Goal: Book appointment/travel/reservation

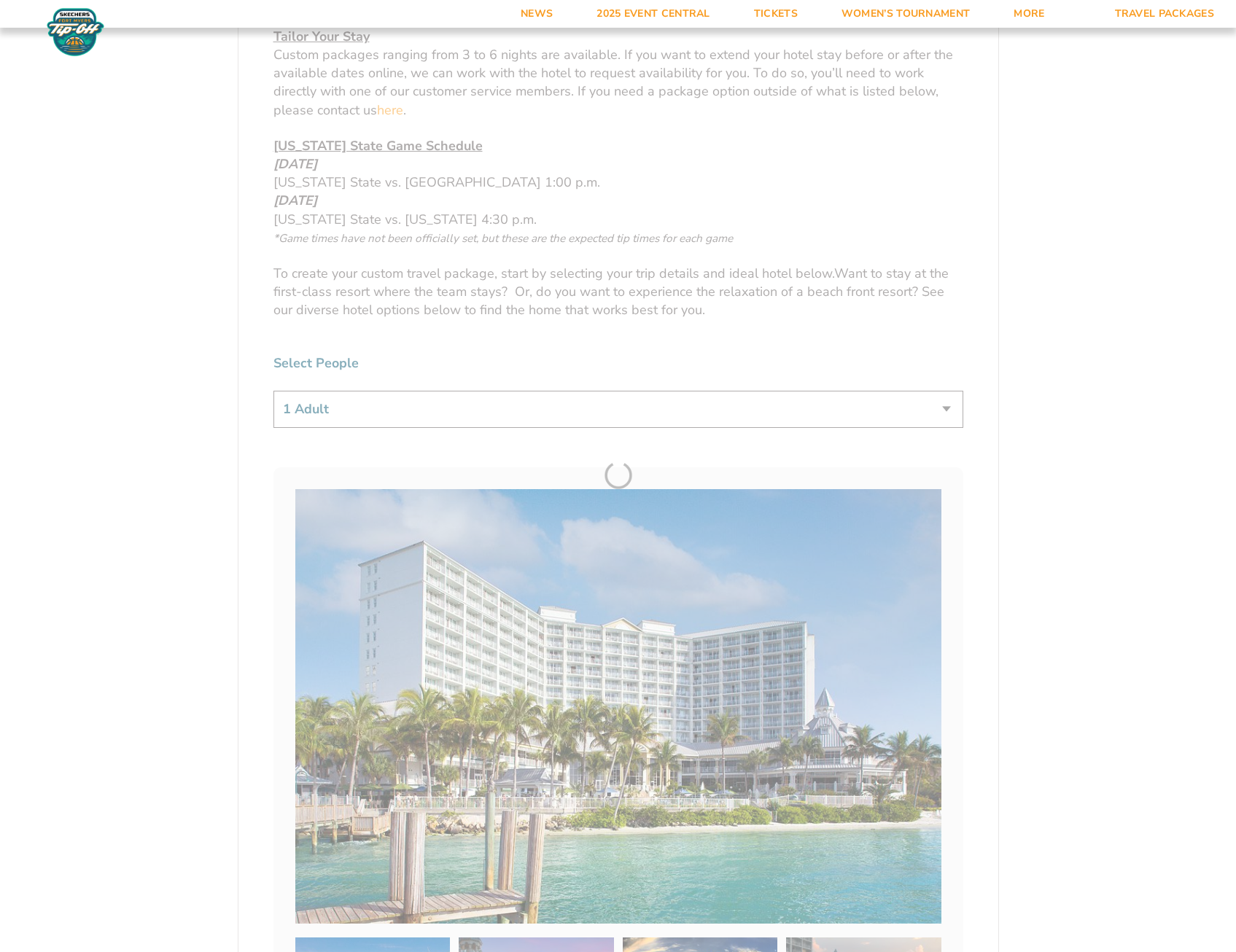
scroll to position [875, 0]
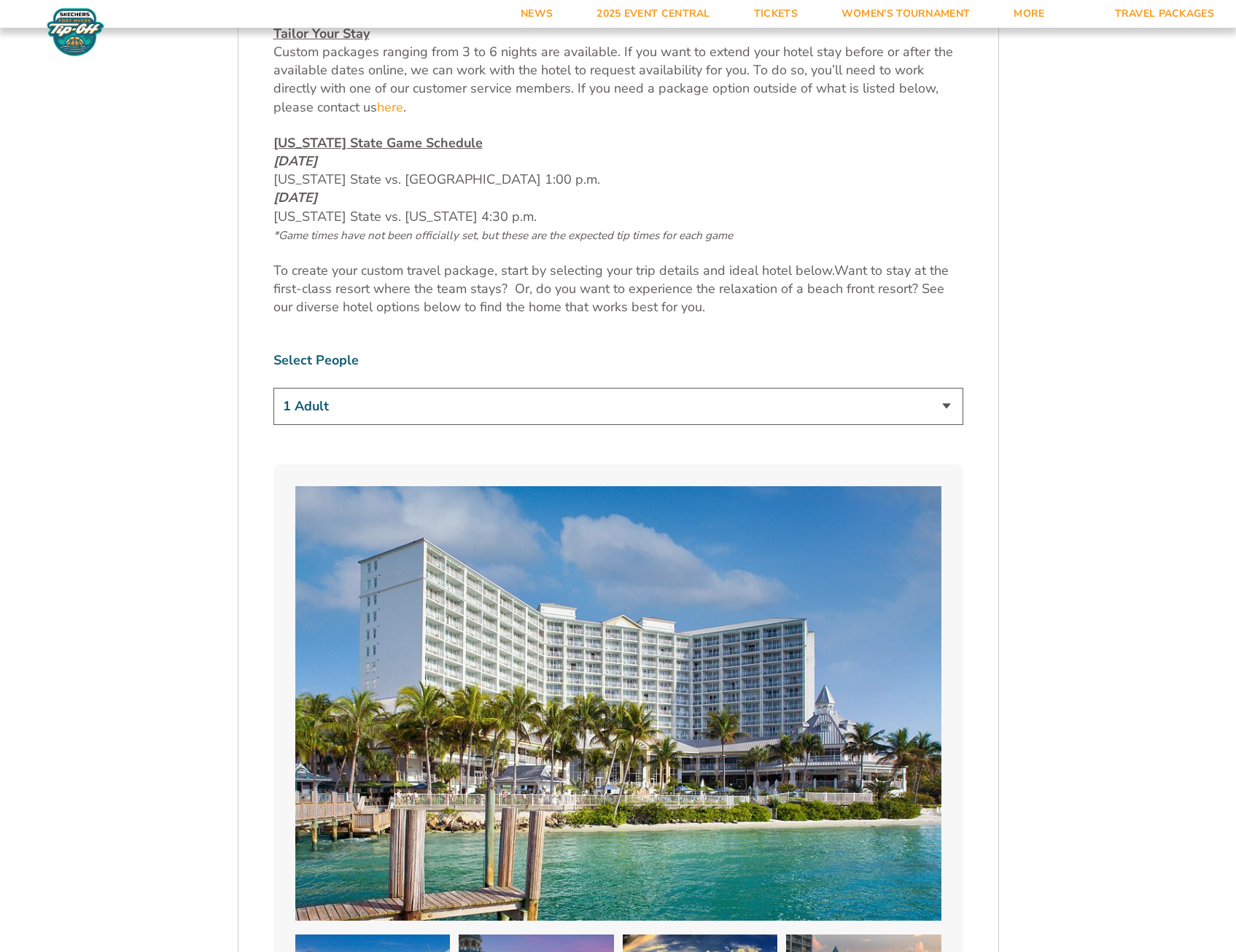
click at [948, 408] on select "1 Adult 2 Adults 3 Adults 4 Adults 2 Adults + 1 Child 2 Adults + 2 Children 2 A…" at bounding box center [618, 406] width 690 height 37
select select "2 Adults"
click at [273, 387] on select "1 Adult 2 Adults 3 Adults 4 Adults 2 Adults + 1 Child 2 Adults + 2 Children 2 A…" at bounding box center [618, 406] width 690 height 37
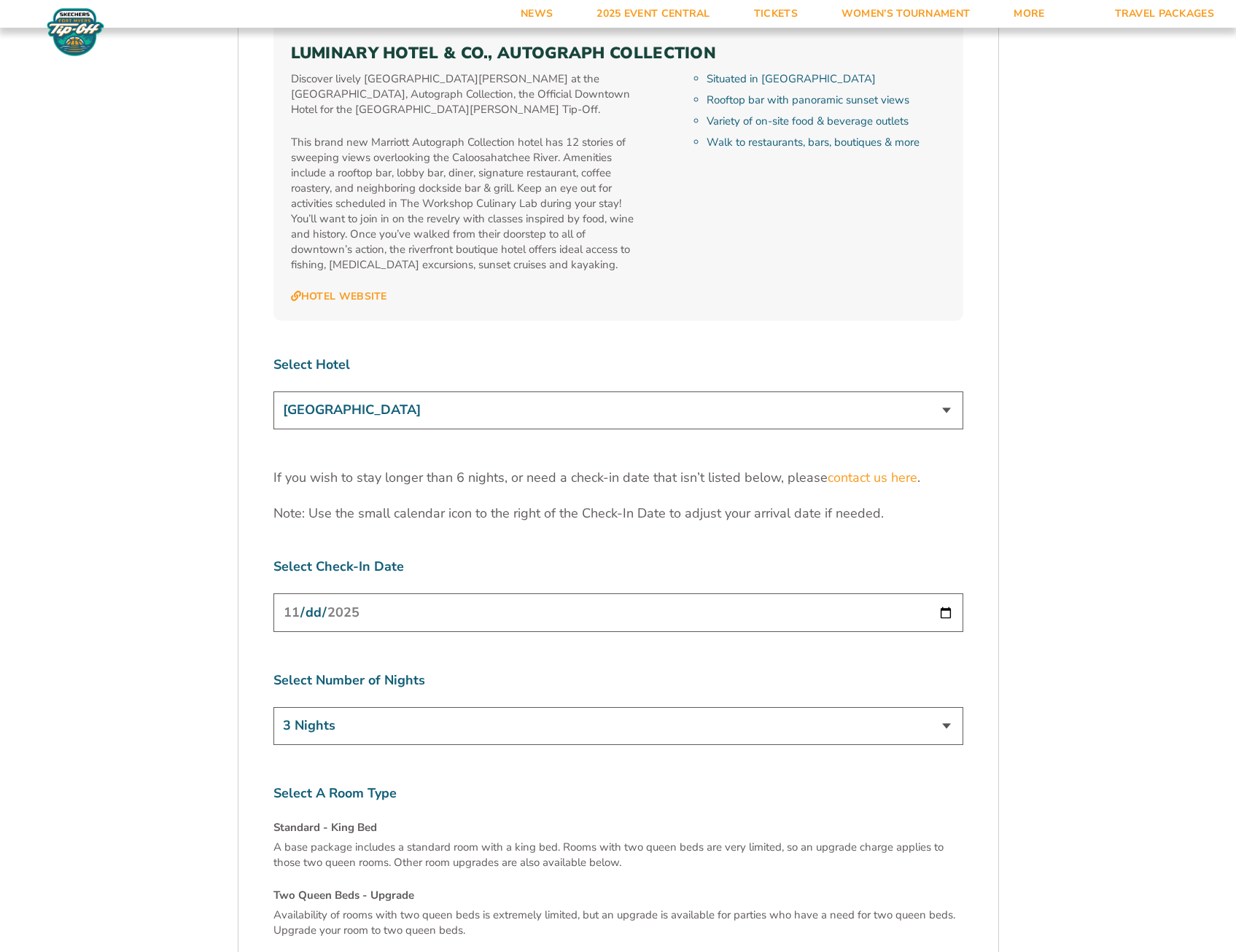
scroll to position [4519, 0]
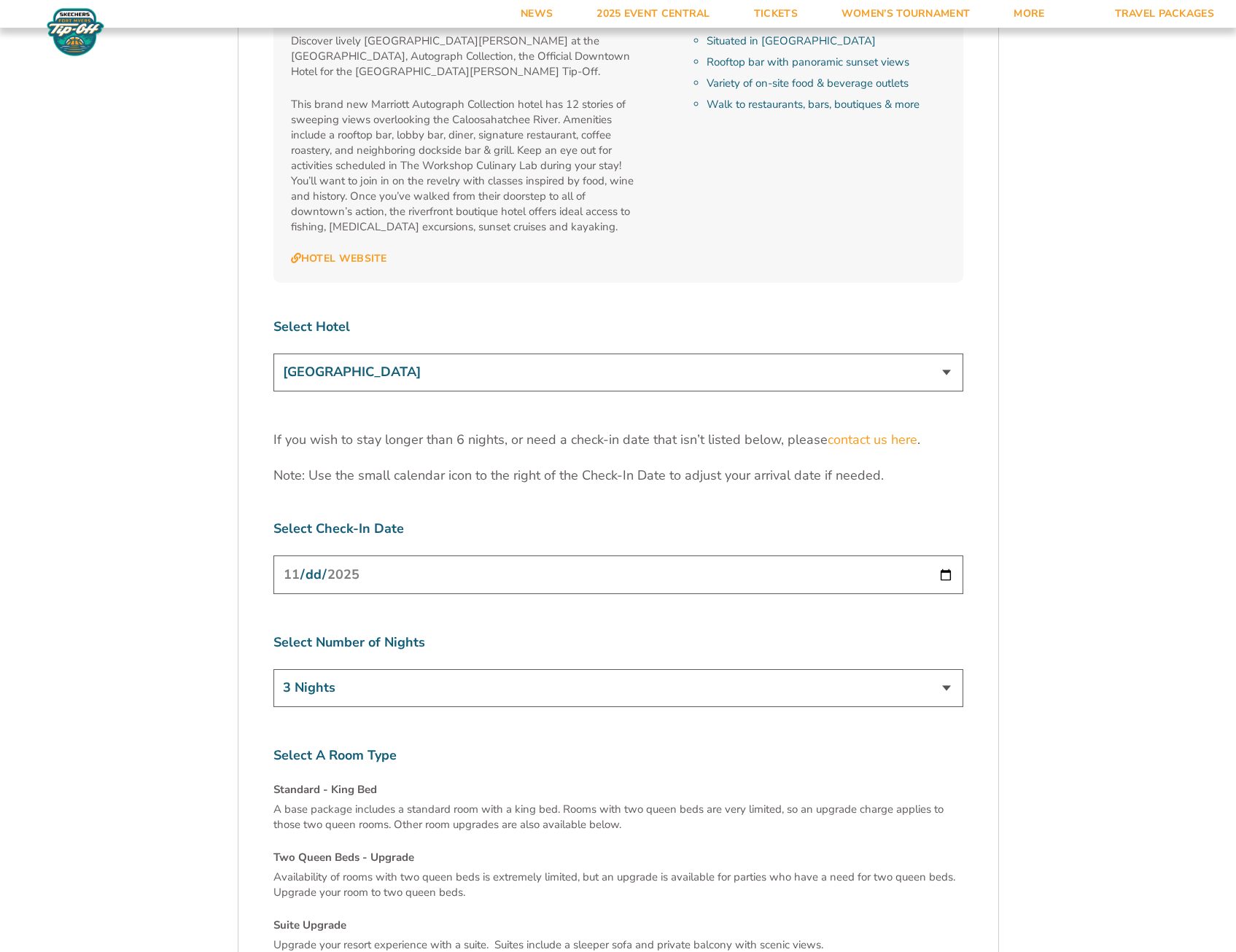
click at [945, 354] on select "[GEOGRAPHIC_DATA] [GEOGRAPHIC_DATA] [GEOGRAPHIC_DATA], Autograph Collection" at bounding box center [618, 372] width 690 height 37
click at [948, 669] on select "3 Nights 4 Nights 5 Nights 6 Nights" at bounding box center [618, 687] width 690 height 37
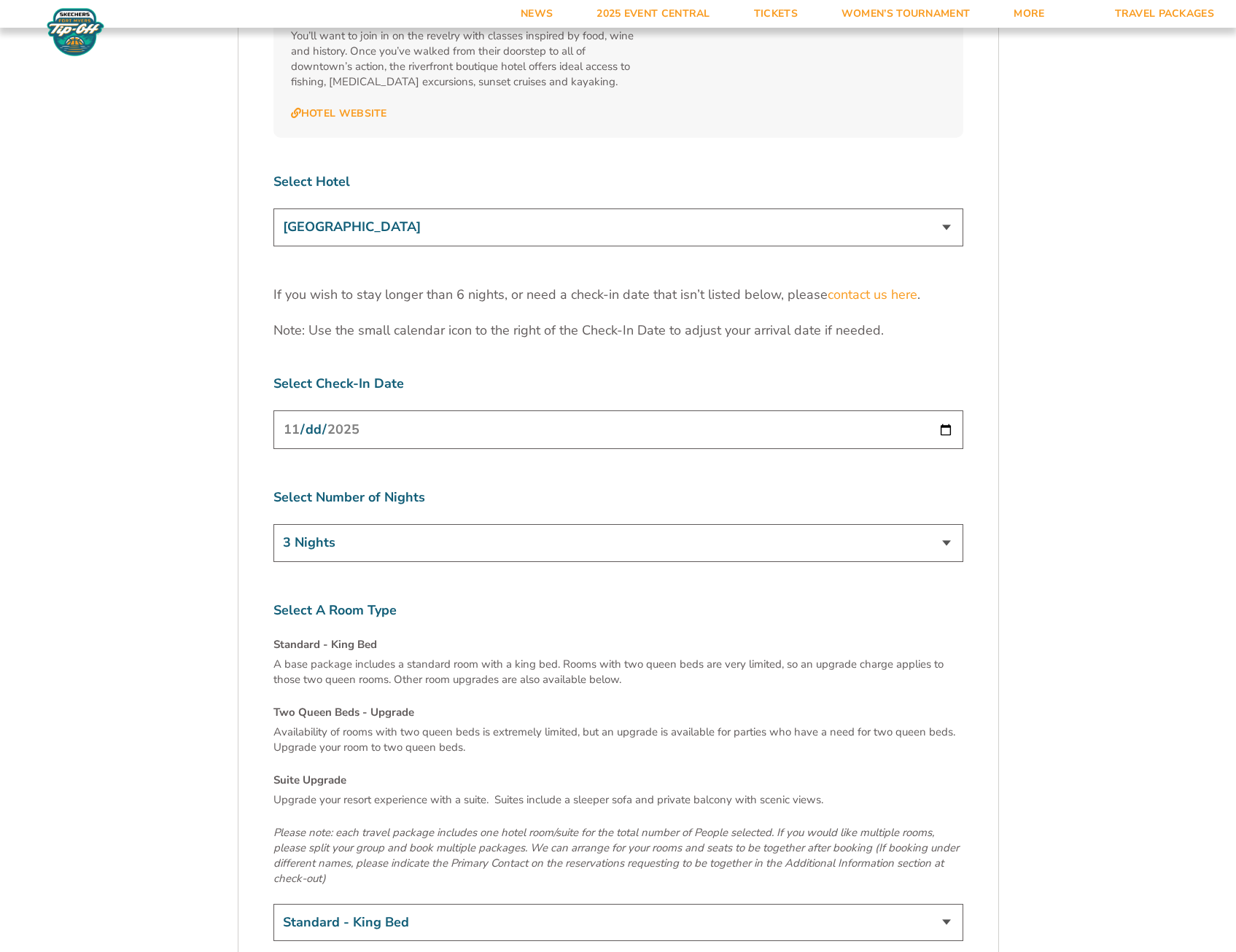
scroll to position [4665, 0]
click at [949, 409] on input "[DATE]" at bounding box center [618, 428] width 690 height 39
type input "[DATE]"
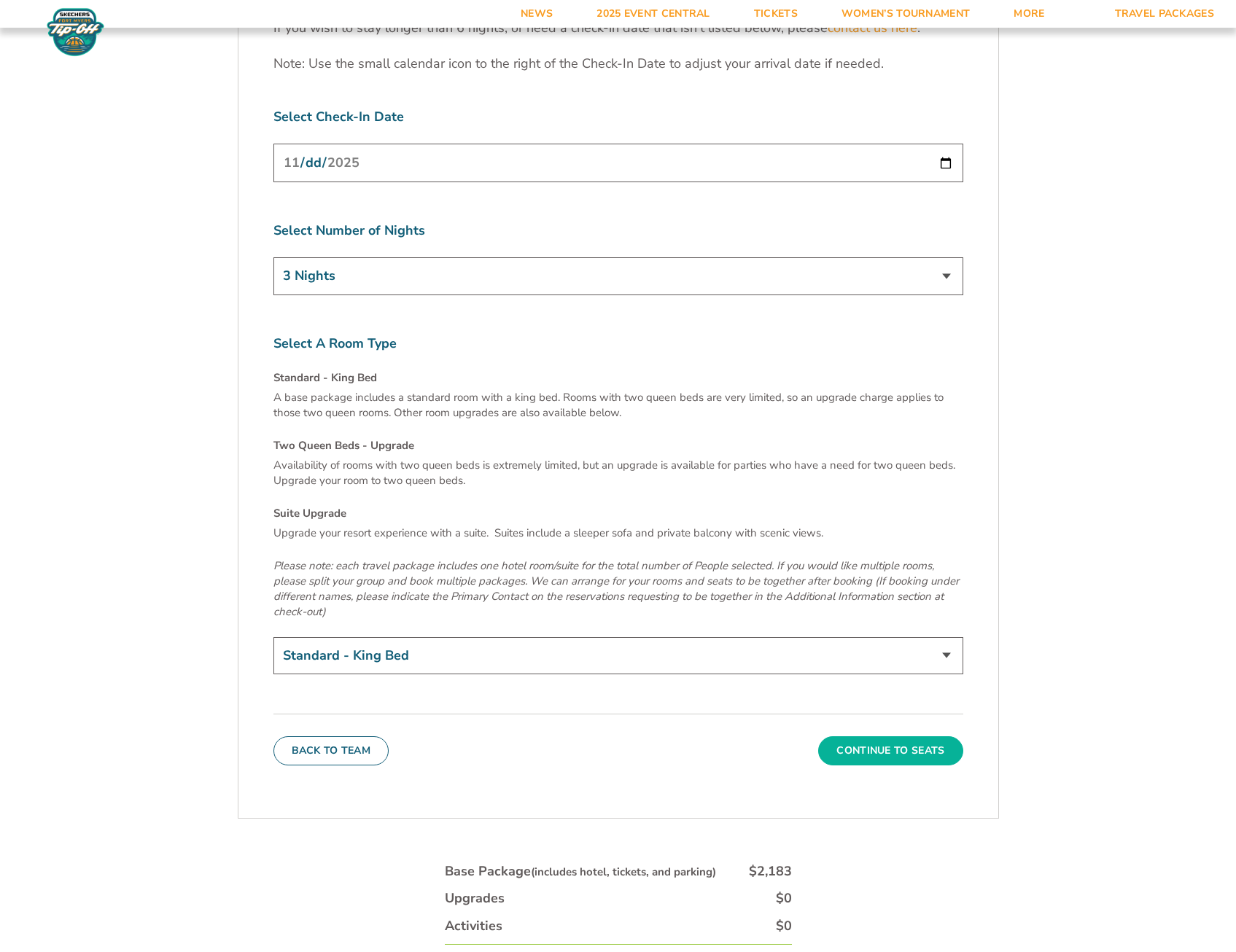
scroll to position [4956, 0]
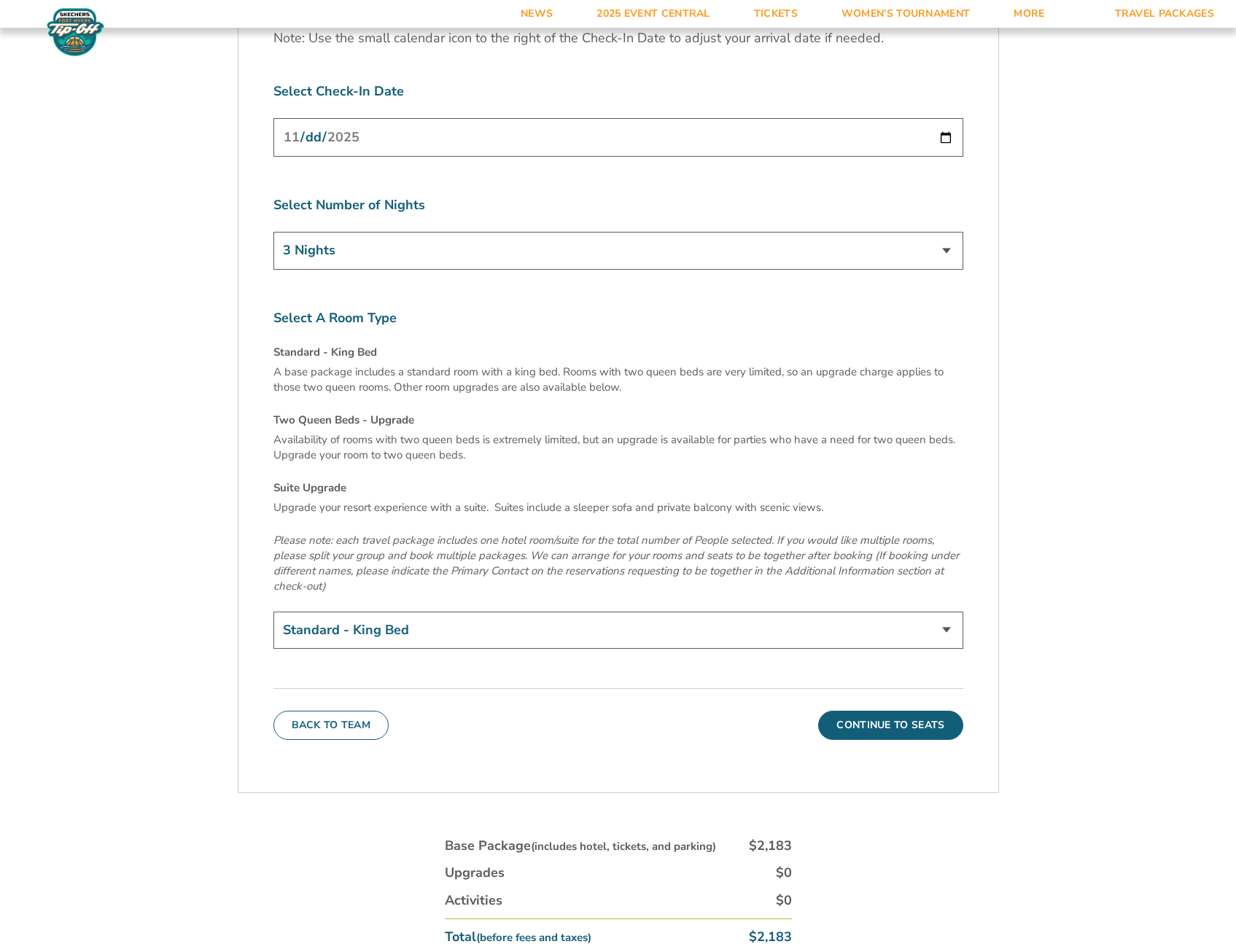
click at [949, 612] on select "Standard - King Bed Two Queen Beds - Upgrade (+$15 per night) Suite Upgrade (+$…" at bounding box center [618, 630] width 690 height 37
select select "Two Queen Beds - Upgrade"
click at [273, 612] on select "Standard - King Bed Two Queen Beds - Upgrade (+$15 per night) Suite Upgrade (+$…" at bounding box center [618, 630] width 690 height 37
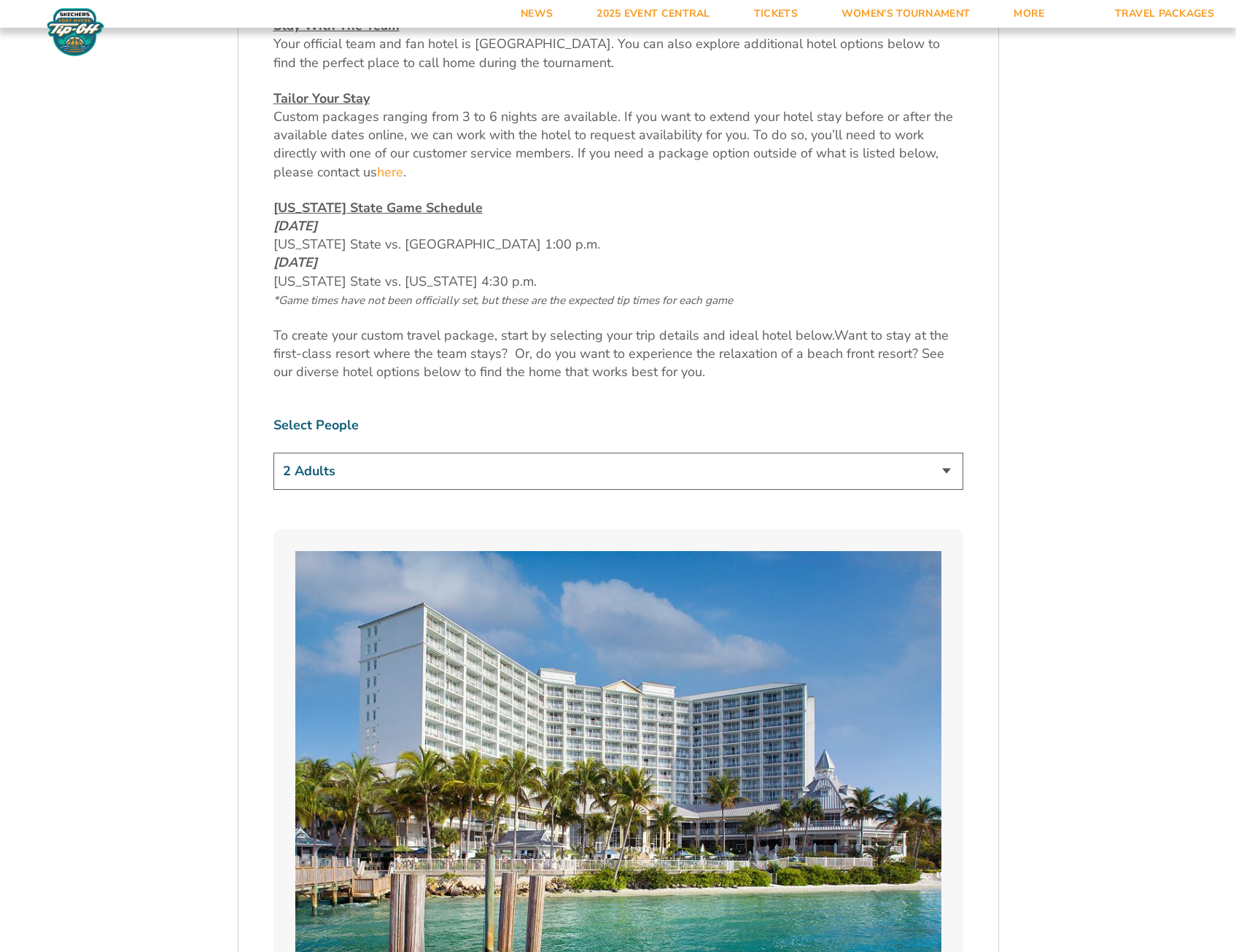
scroll to position [869, 0]
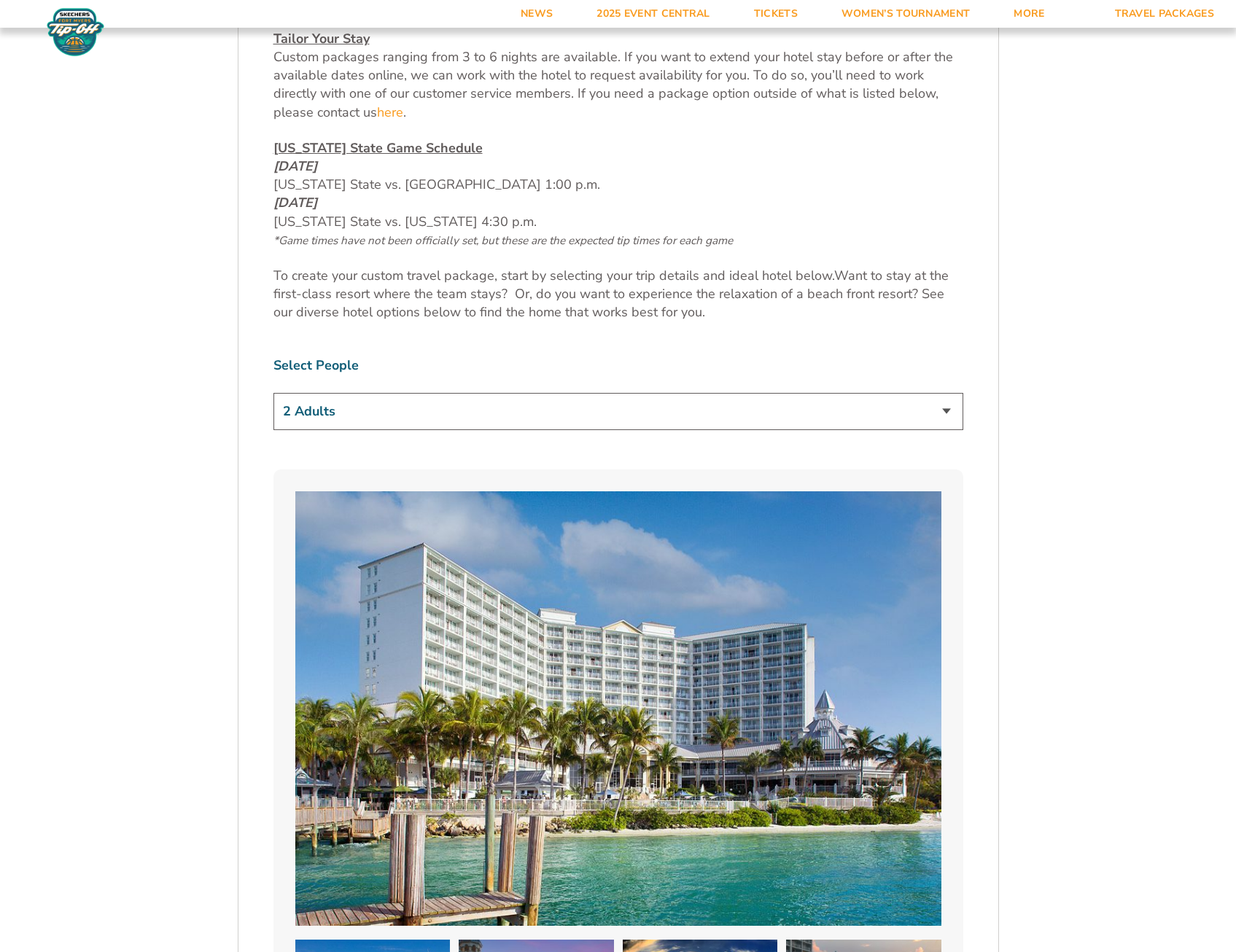
click at [938, 413] on select "1 Adult 2 Adults 3 Adults 4 Adults 2 Adults + 1 Child 2 Adults + 2 Children 2 A…" at bounding box center [618, 411] width 690 height 37
click at [943, 414] on select "1 Adult 2 Adults 3 Adults 4 Adults 2 Adults + 1 Child 2 Adults + 2 Children 2 A…" at bounding box center [618, 411] width 690 height 37
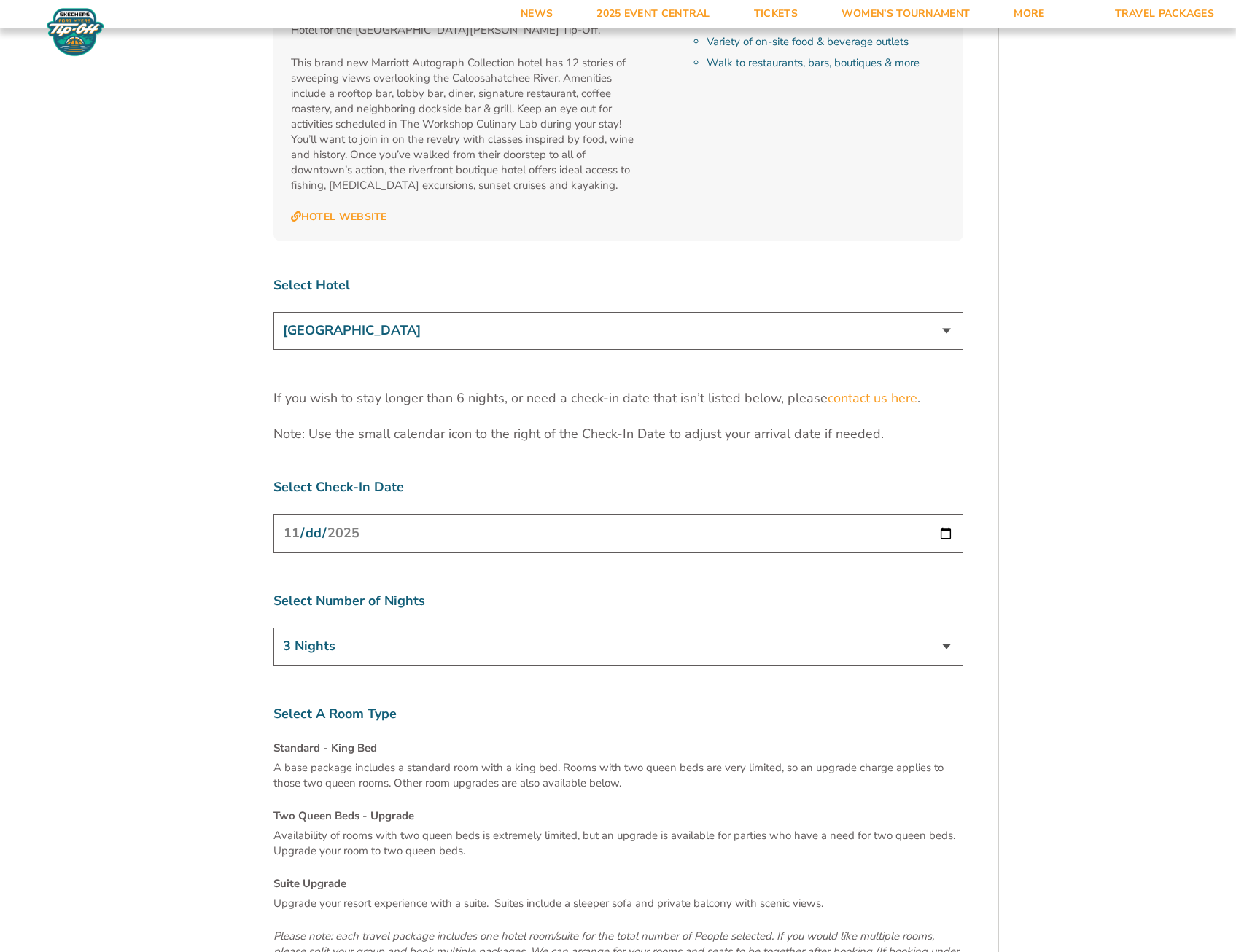
scroll to position [4732, 0]
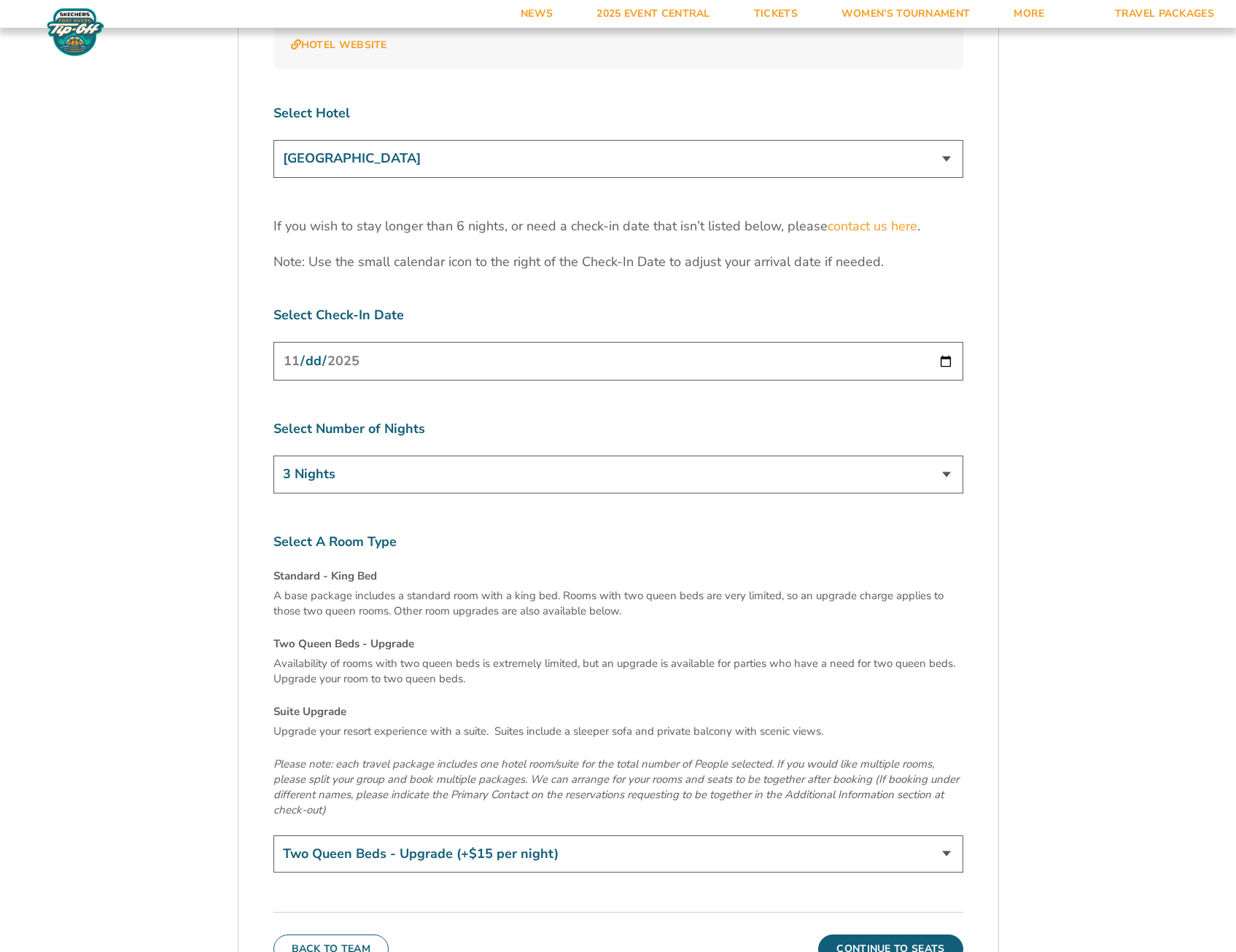
click at [948, 342] on input "[DATE]" at bounding box center [618, 361] width 690 height 39
drag, startPoint x: 1038, startPoint y: 320, endPoint x: 1079, endPoint y: 351, distance: 51.4
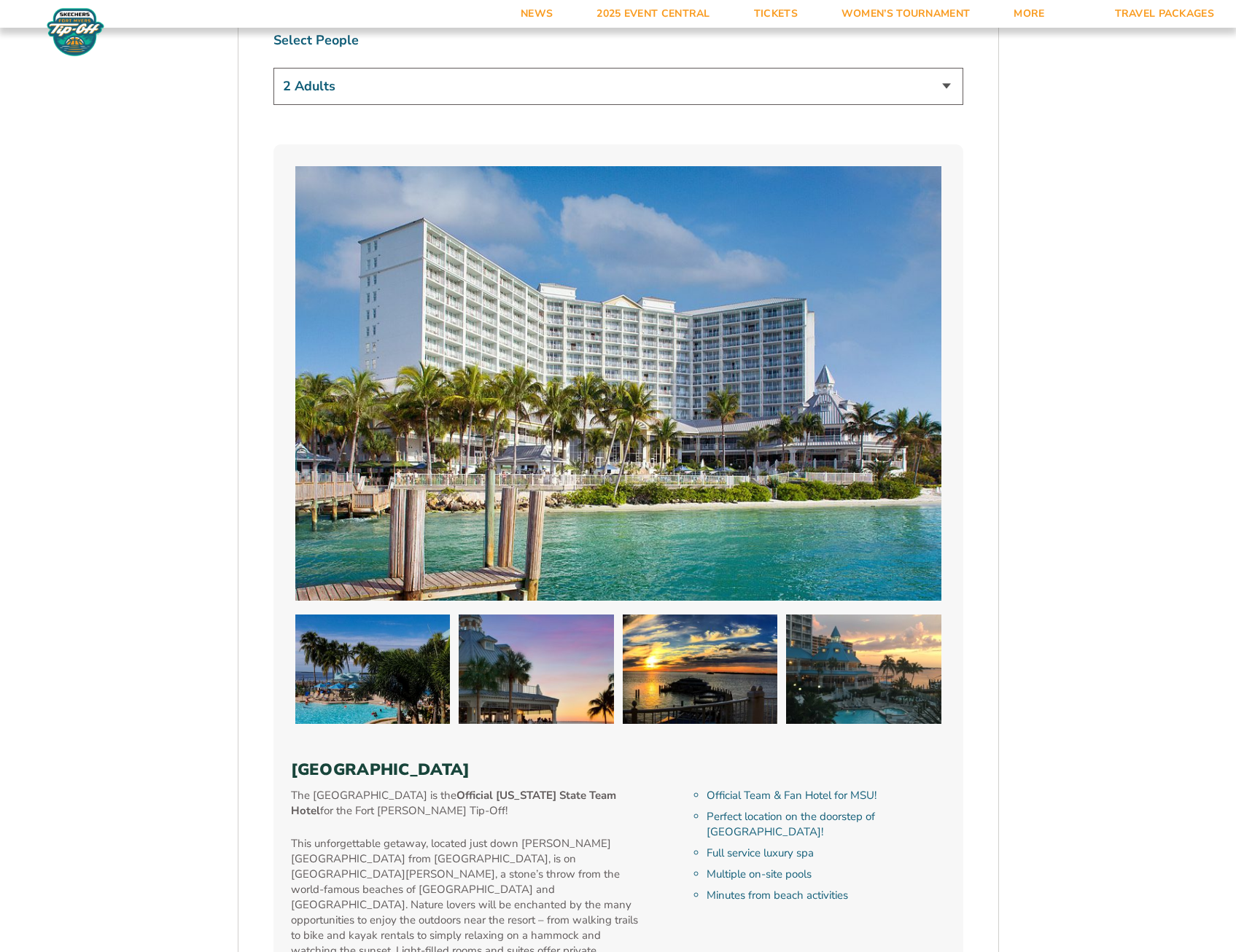
scroll to position [1161, 0]
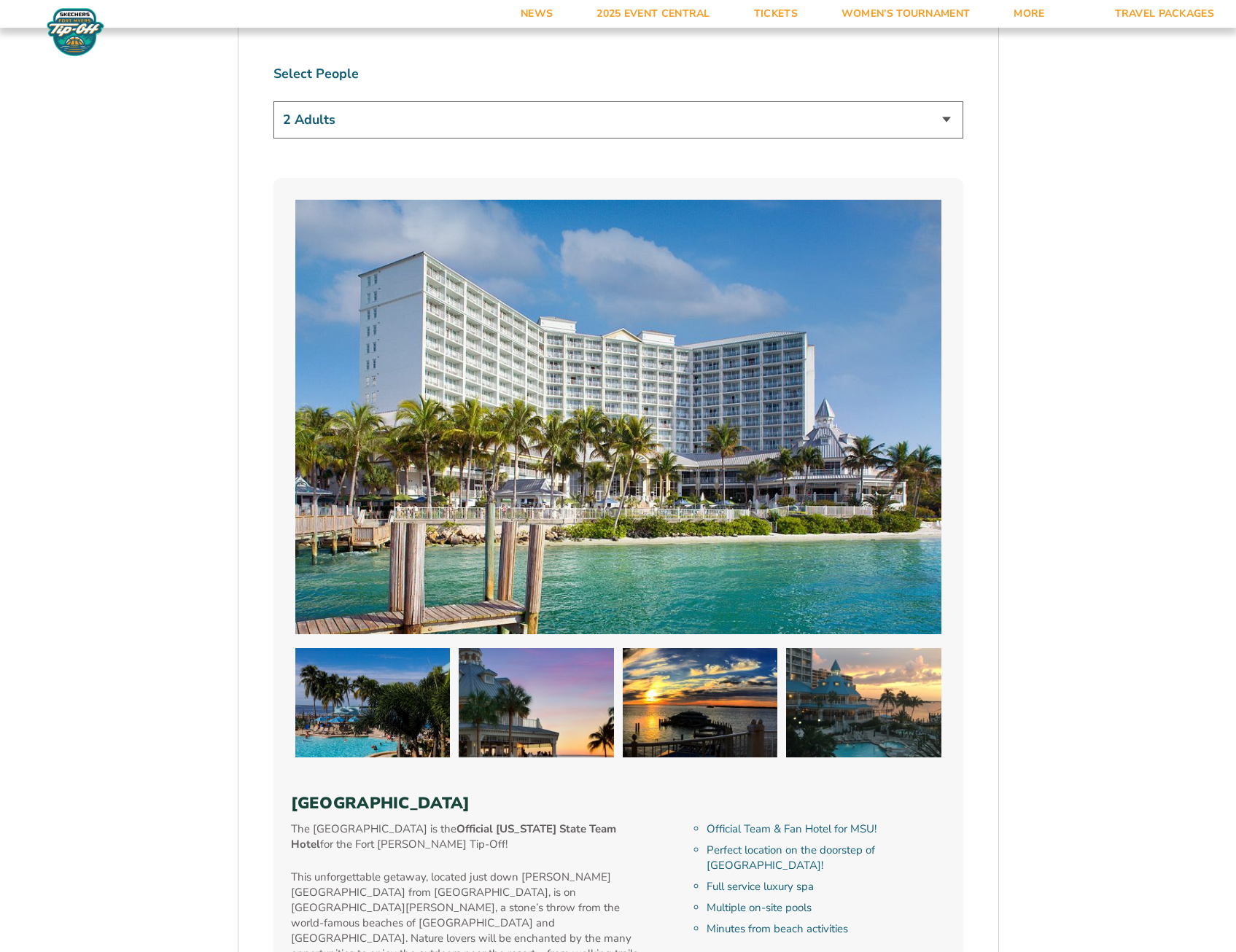
click at [524, 727] on img at bounding box center [536, 702] width 155 height 109
click at [721, 700] on img at bounding box center [700, 702] width 155 height 109
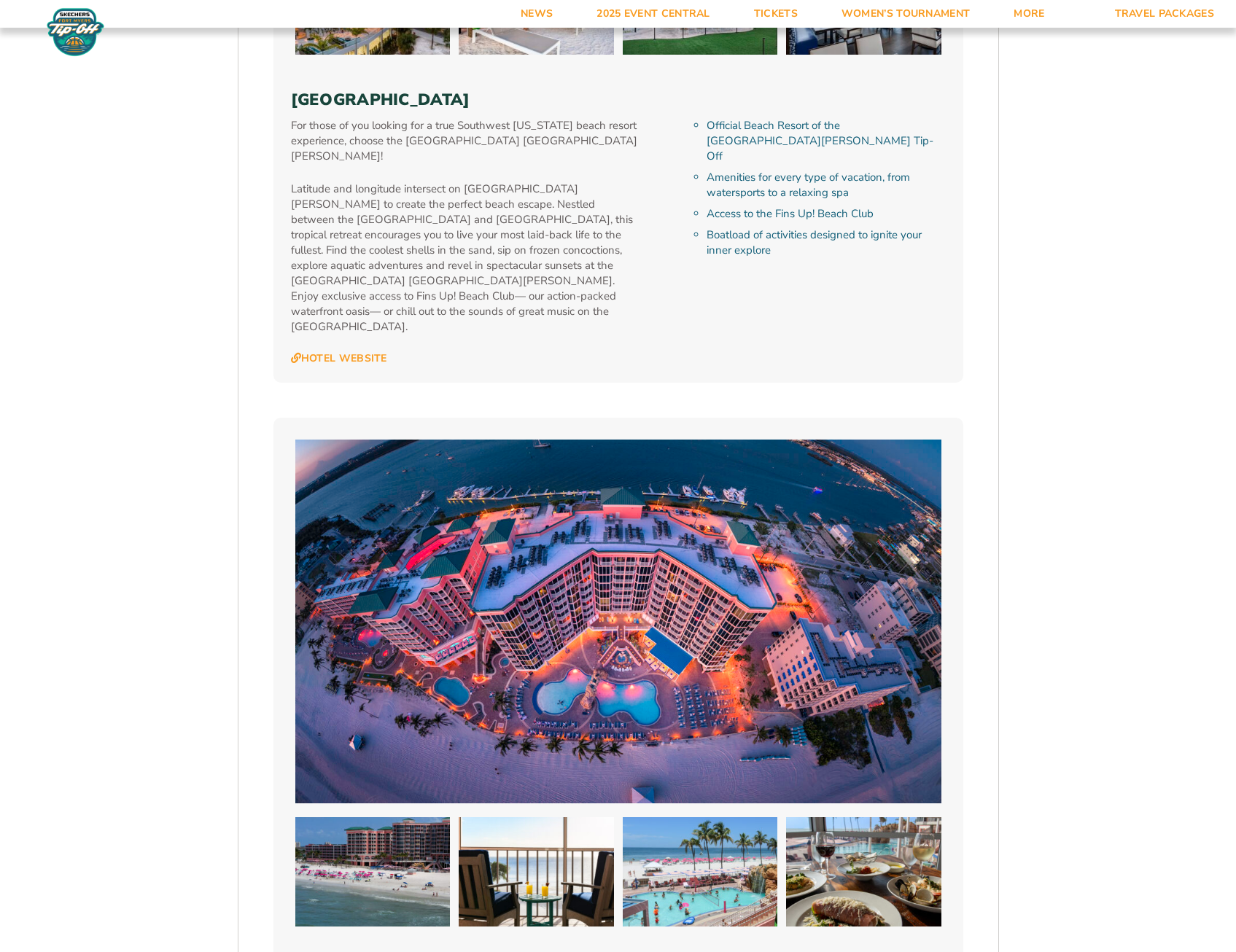
scroll to position [2765, 0]
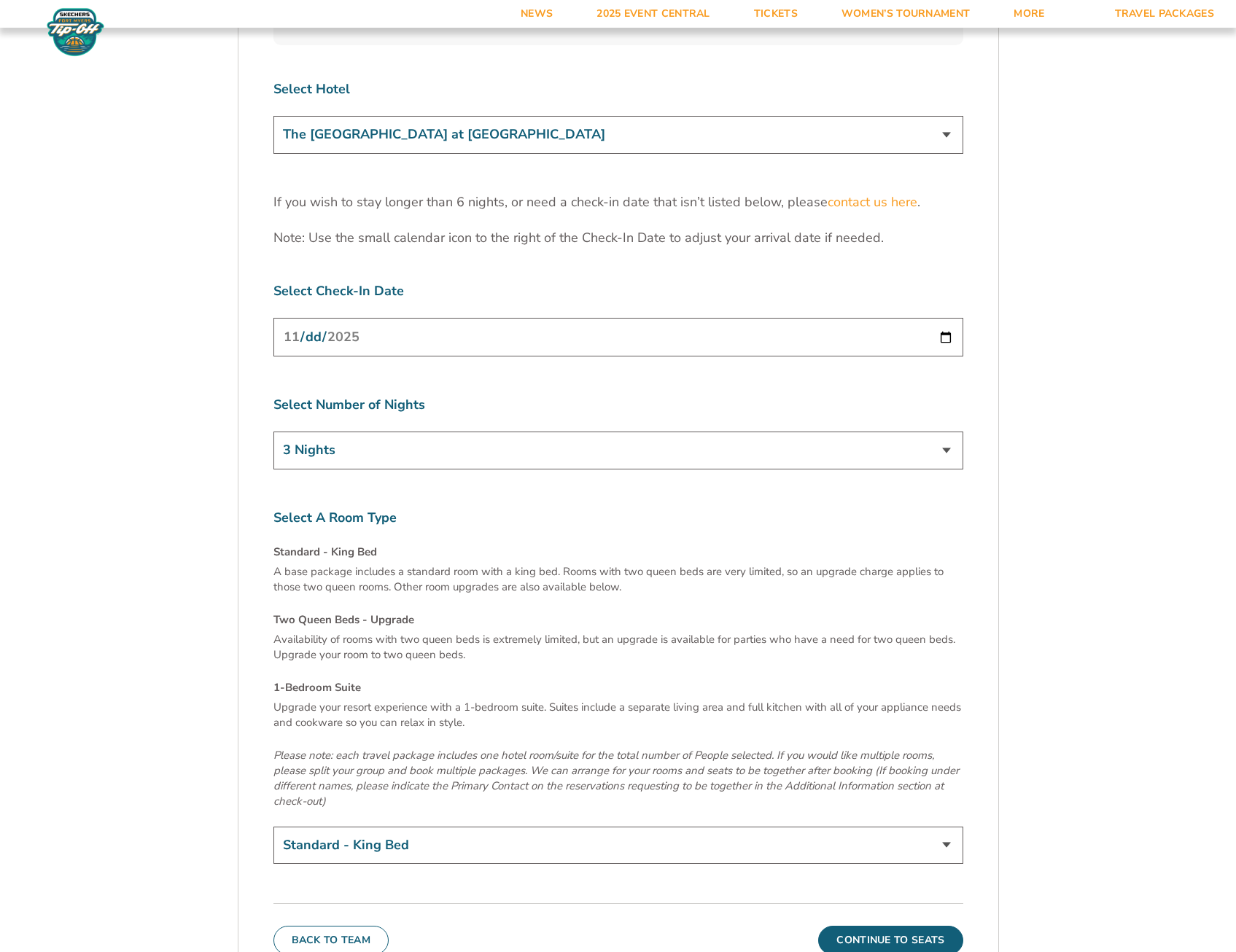
scroll to position [4737, 0]
